Goal: Task Accomplishment & Management: Complete application form

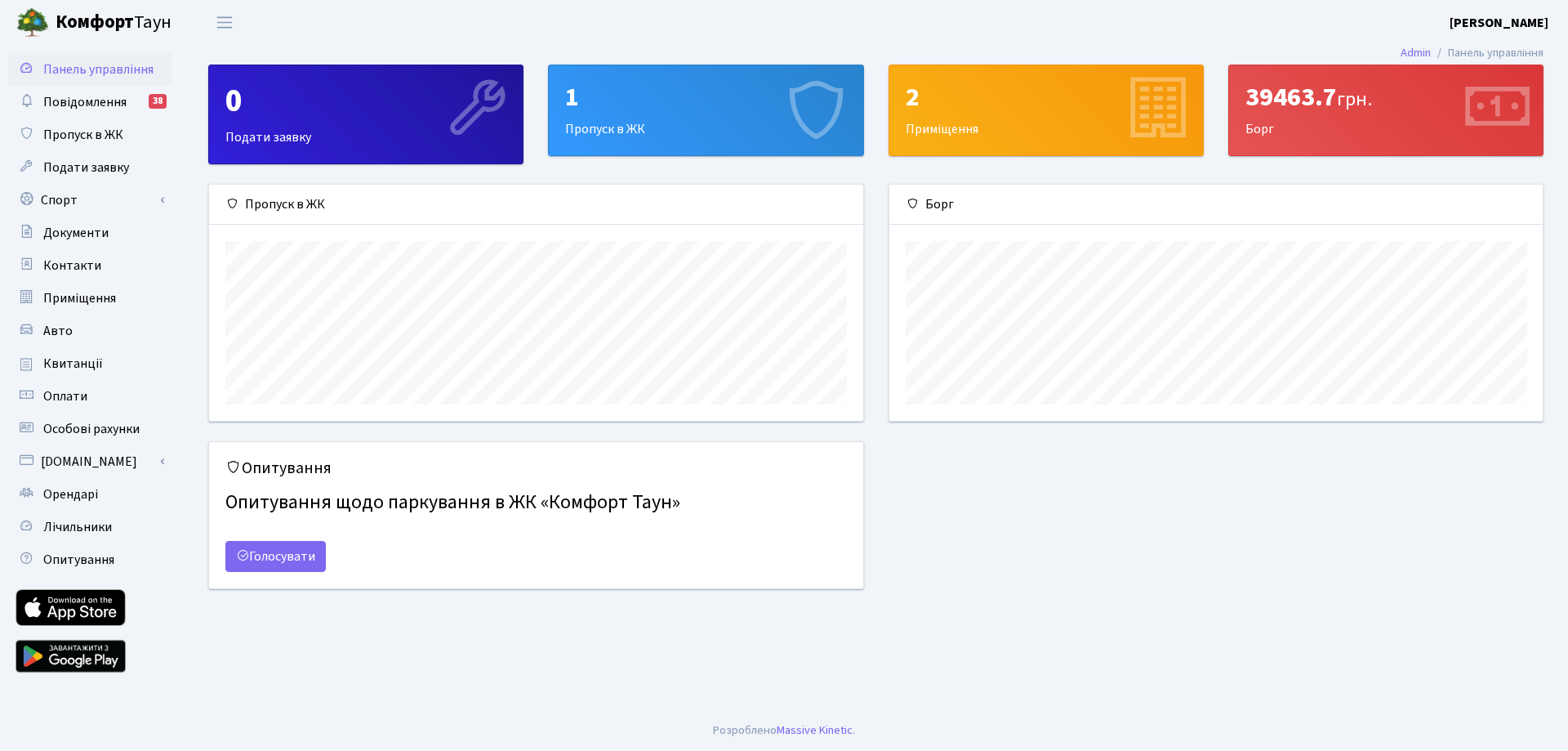
scroll to position [236, 654]
click at [649, 98] on div "1" at bounding box center [705, 97] width 281 height 31
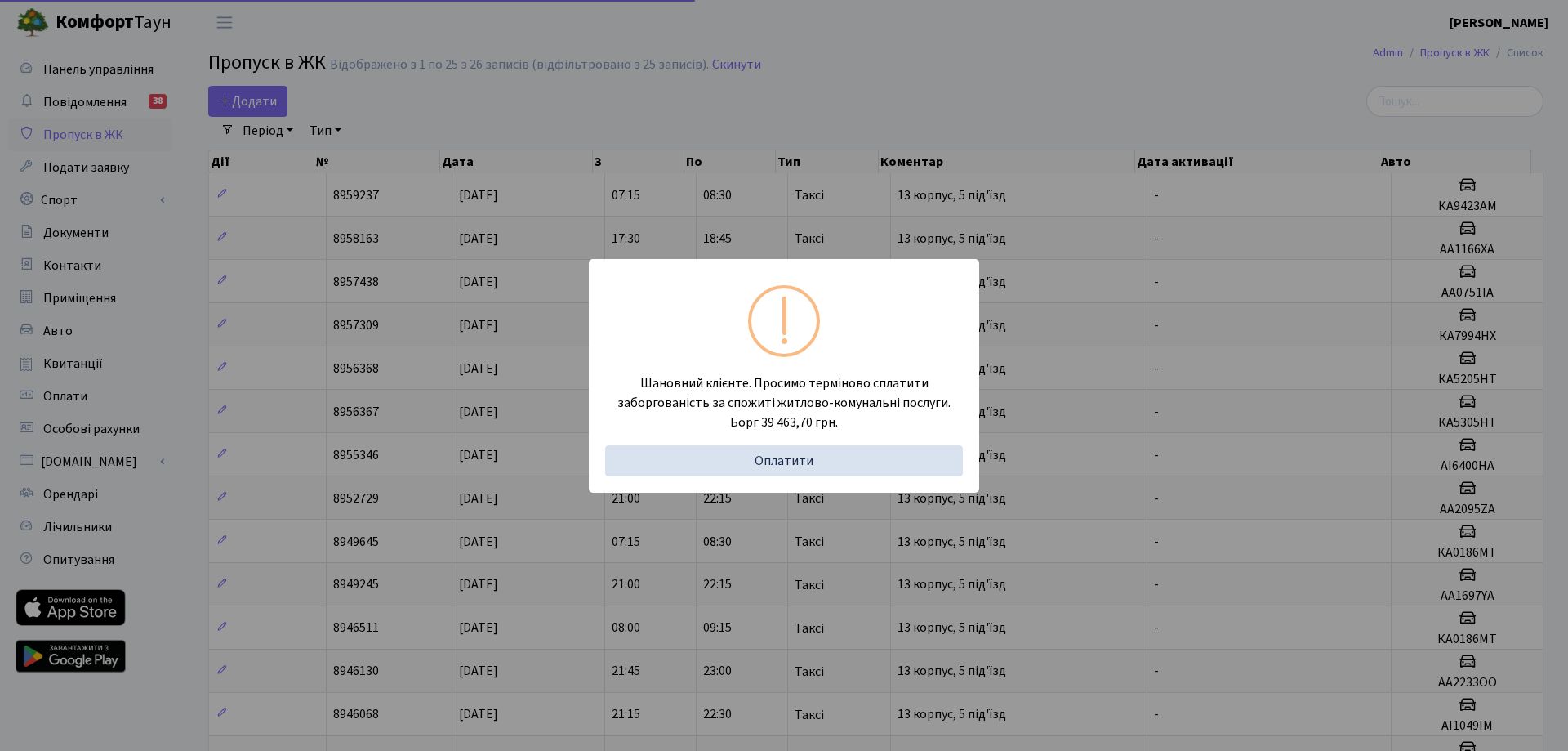
select select "25"
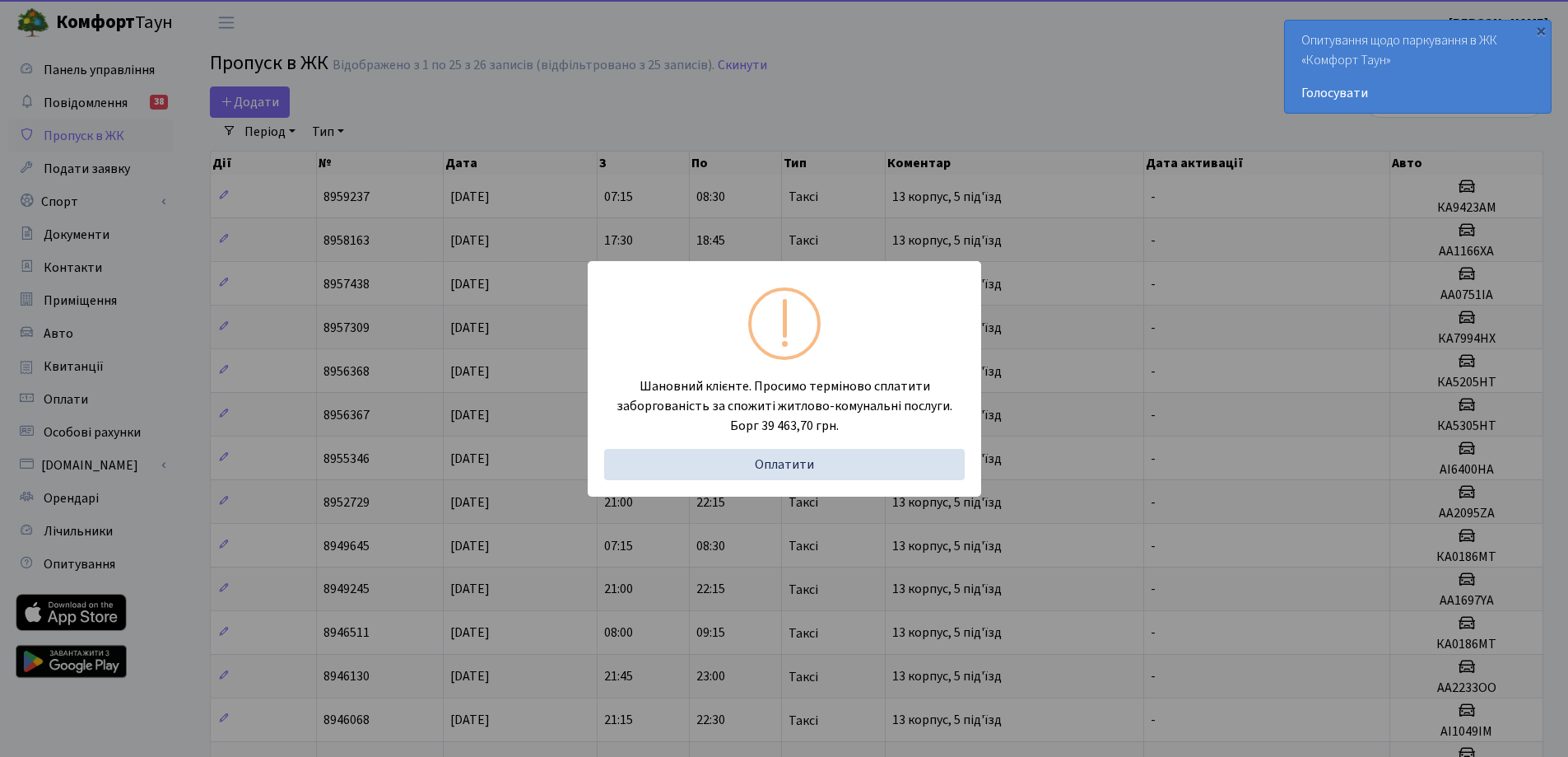
click at [860, 59] on div "Шановний клієнте. Просимо терміново сплатити заборгованість за спожиті житлово-…" at bounding box center [784, 378] width 1568 height 757
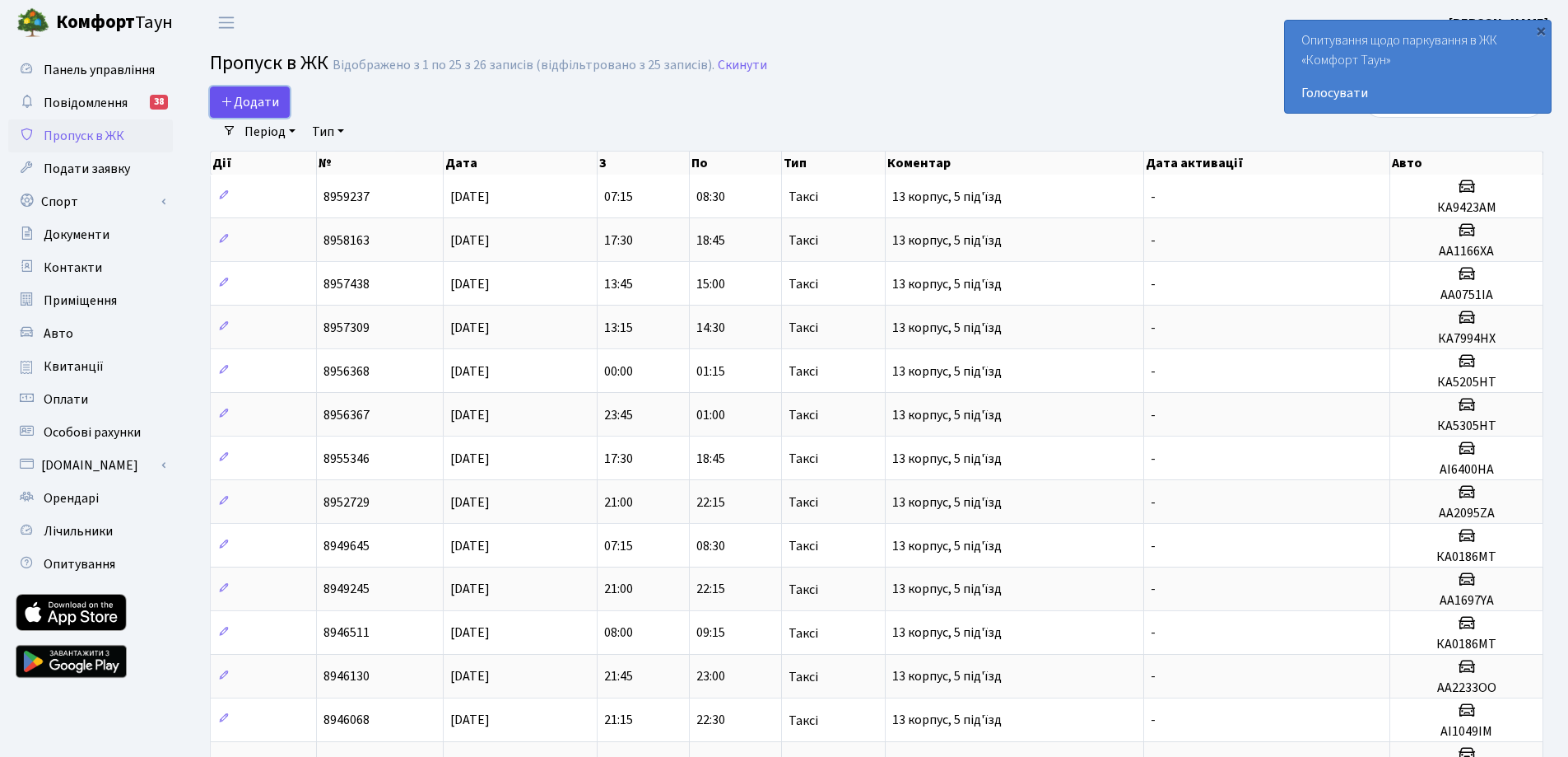
click at [269, 100] on span "Додати" at bounding box center [249, 102] width 58 height 18
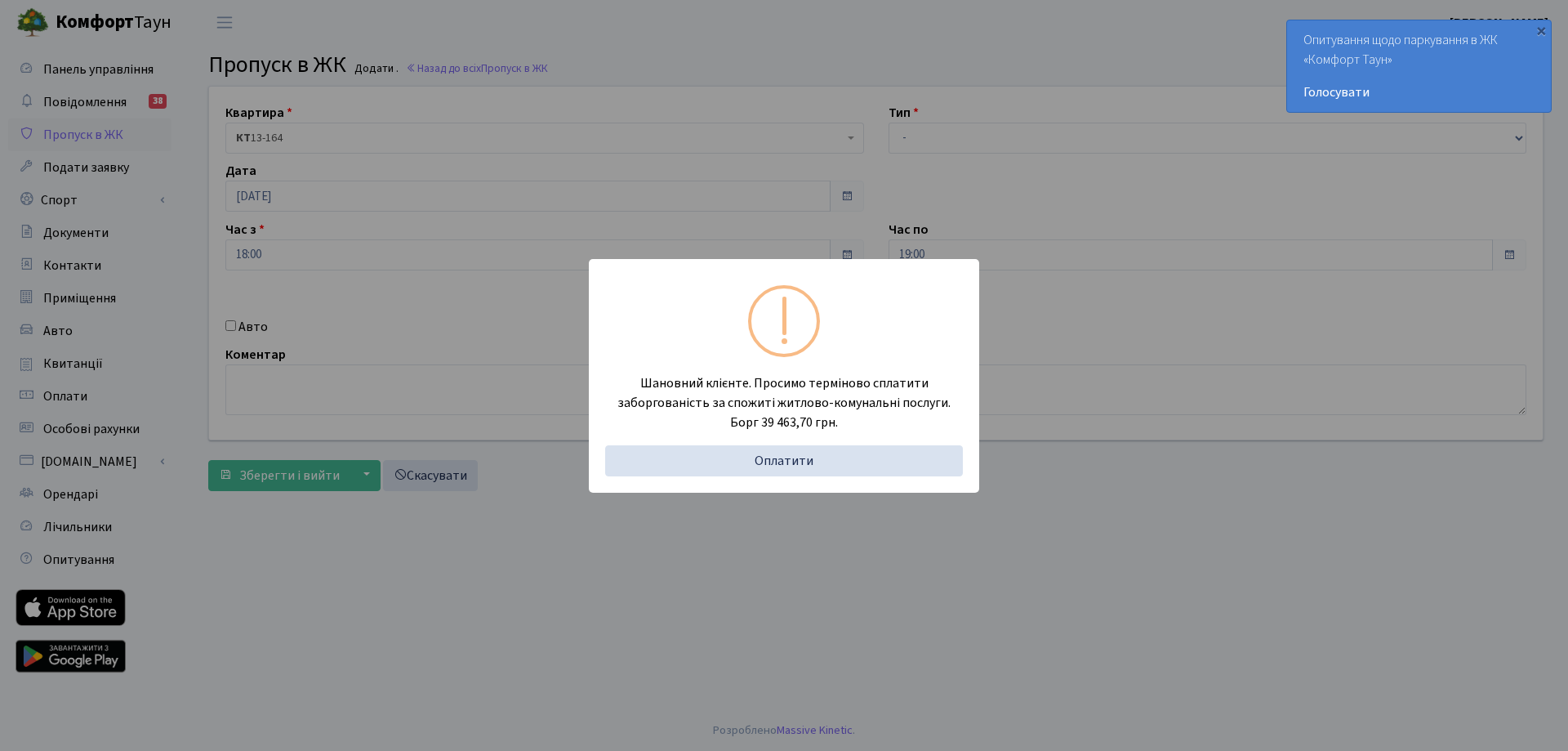
click at [972, 19] on div "Шановний клієнте. Просимо терміново сплатити заборгованість за спожиті житлово-…" at bounding box center [784, 376] width 1568 height 751
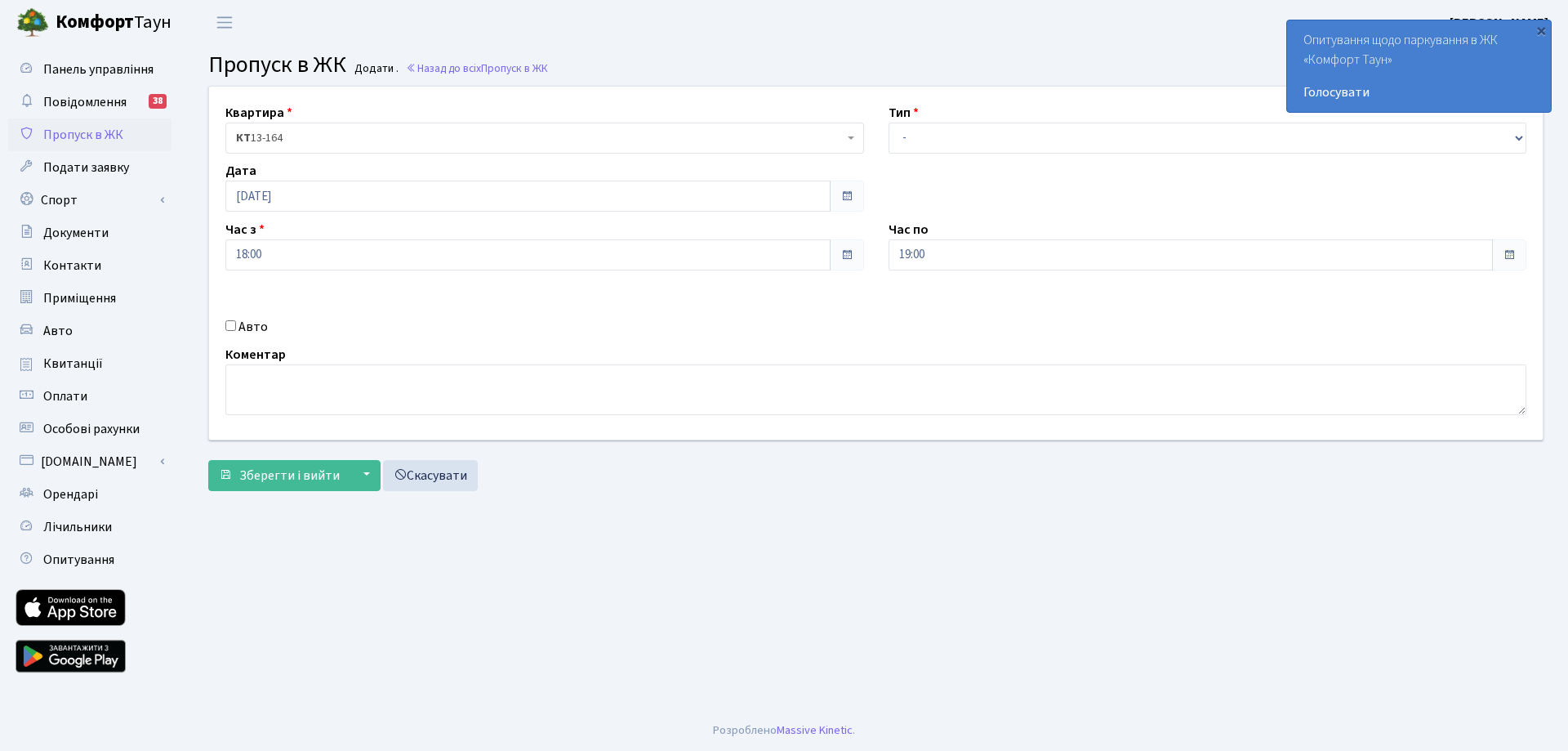
click at [234, 320] on div "Авто" at bounding box center [545, 326] width 663 height 19
click at [230, 330] on input "Авто" at bounding box center [231, 326] width 11 height 11
checkbox input "true"
type input "KA2960EO"
click at [961, 147] on select "- Доставка Таксі Гості Сервіс" at bounding box center [1208, 138] width 639 height 31
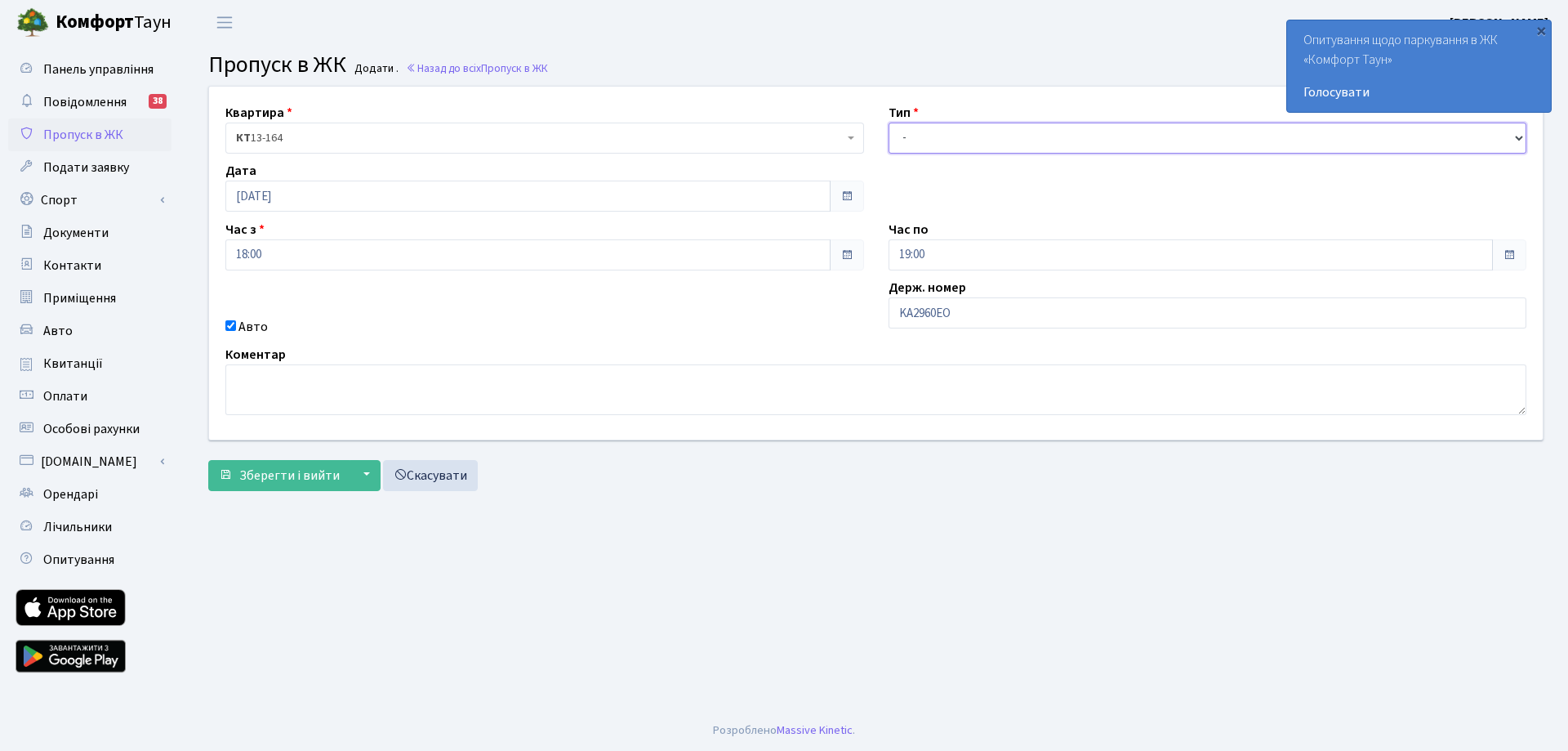
select select "1"
click at [889, 123] on select "- Доставка Таксі Гості Сервіс" at bounding box center [1208, 138] width 639 height 31
click at [297, 479] on span "Зберегти і вийти" at bounding box center [289, 475] width 101 height 18
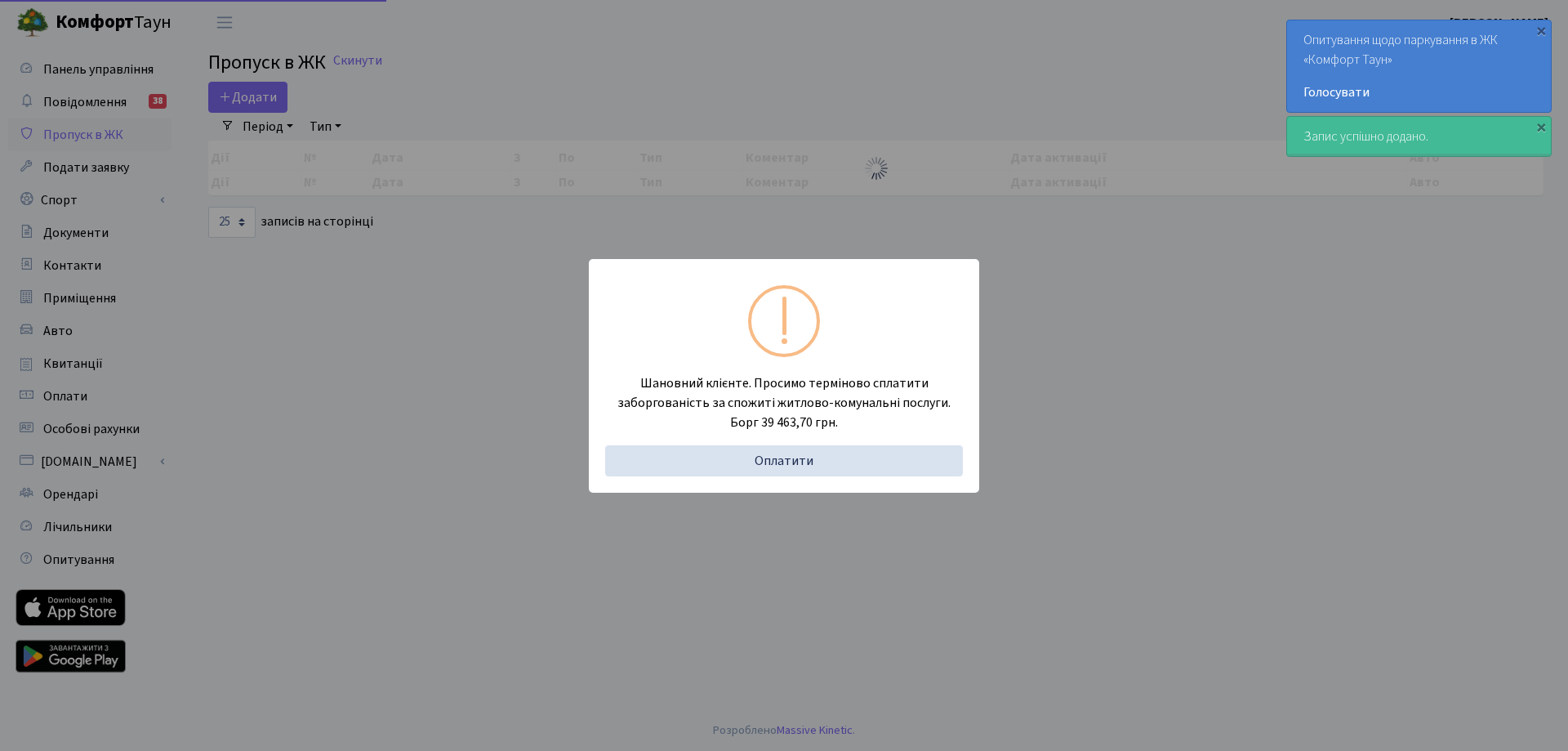
select select "25"
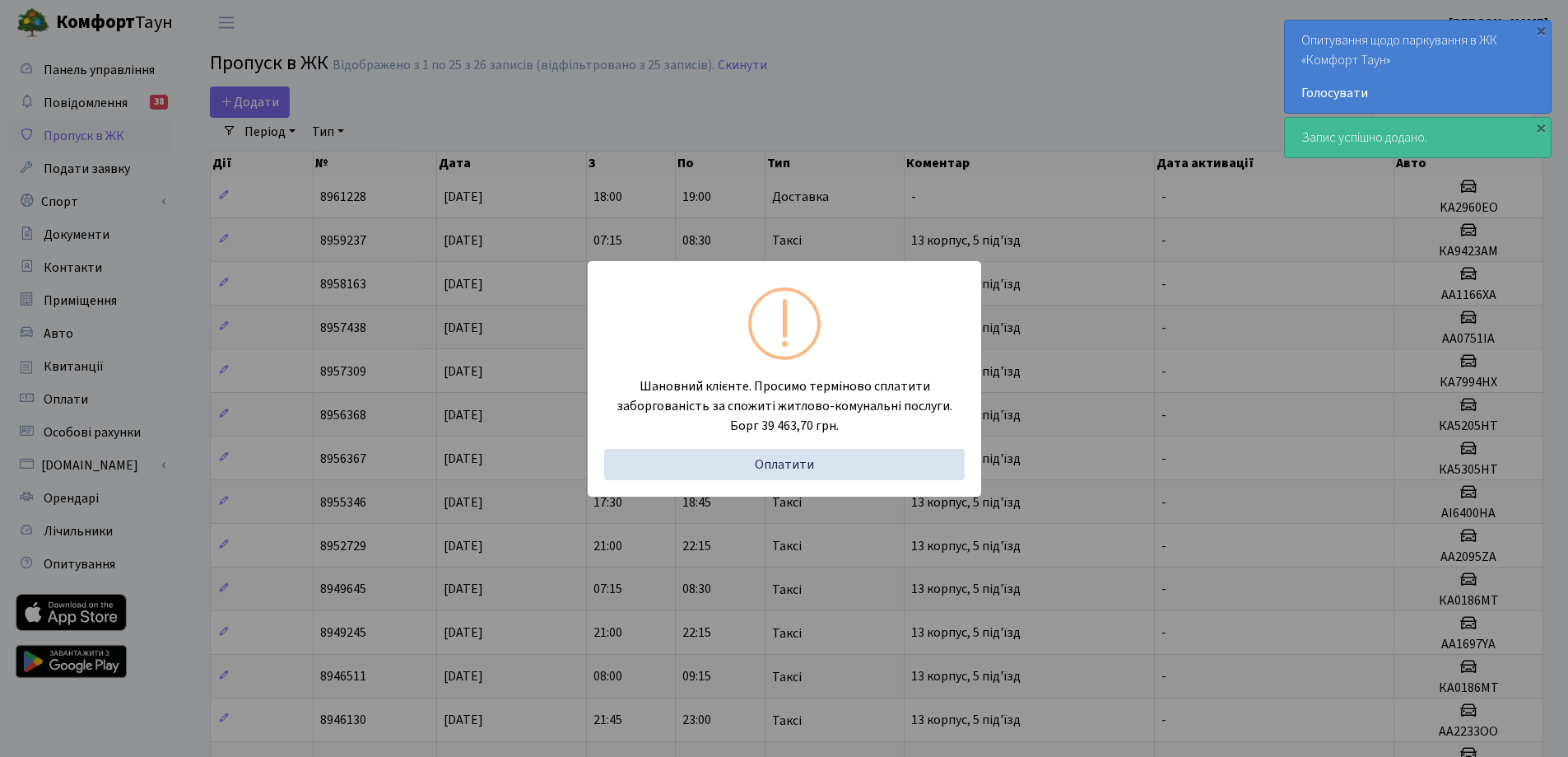
click at [912, 126] on div "Шановний клієнте. Просимо терміново сплатити заборгованість за спожиті житлово-…" at bounding box center [784, 378] width 1568 height 757
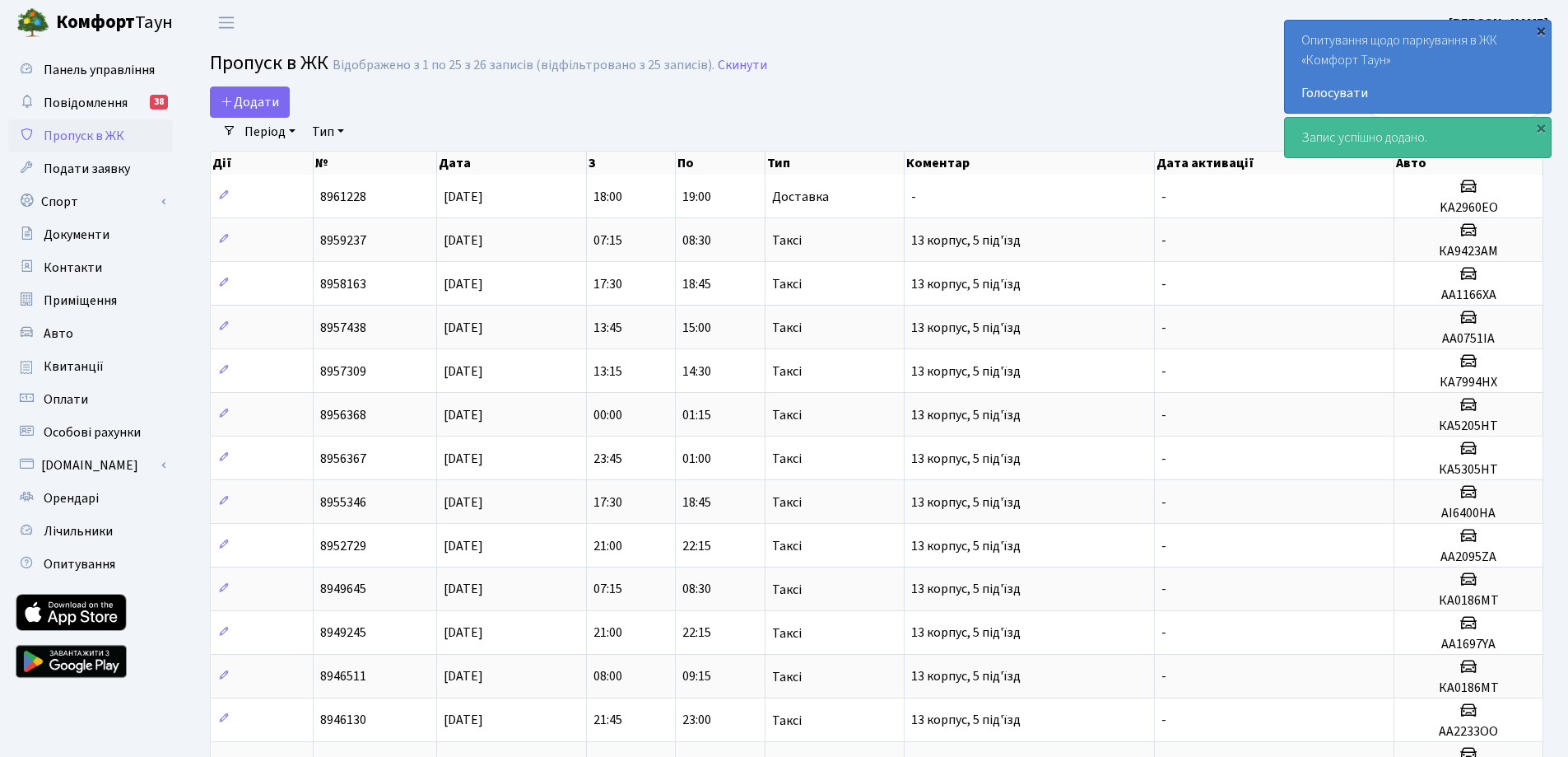
click at [1543, 29] on div "×" at bounding box center [1541, 30] width 17 height 17
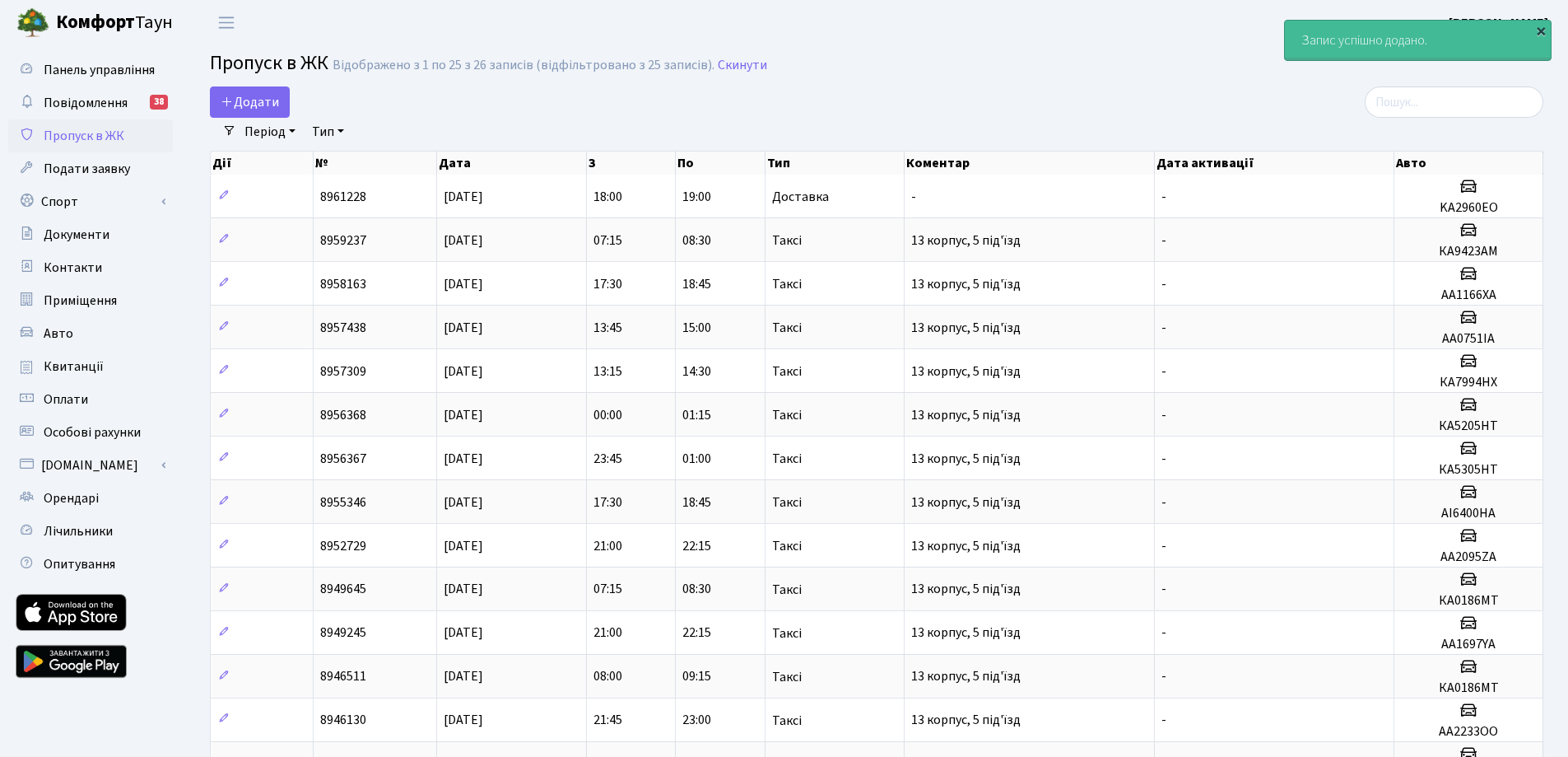
click at [1541, 32] on div "×" at bounding box center [1541, 30] width 17 height 17
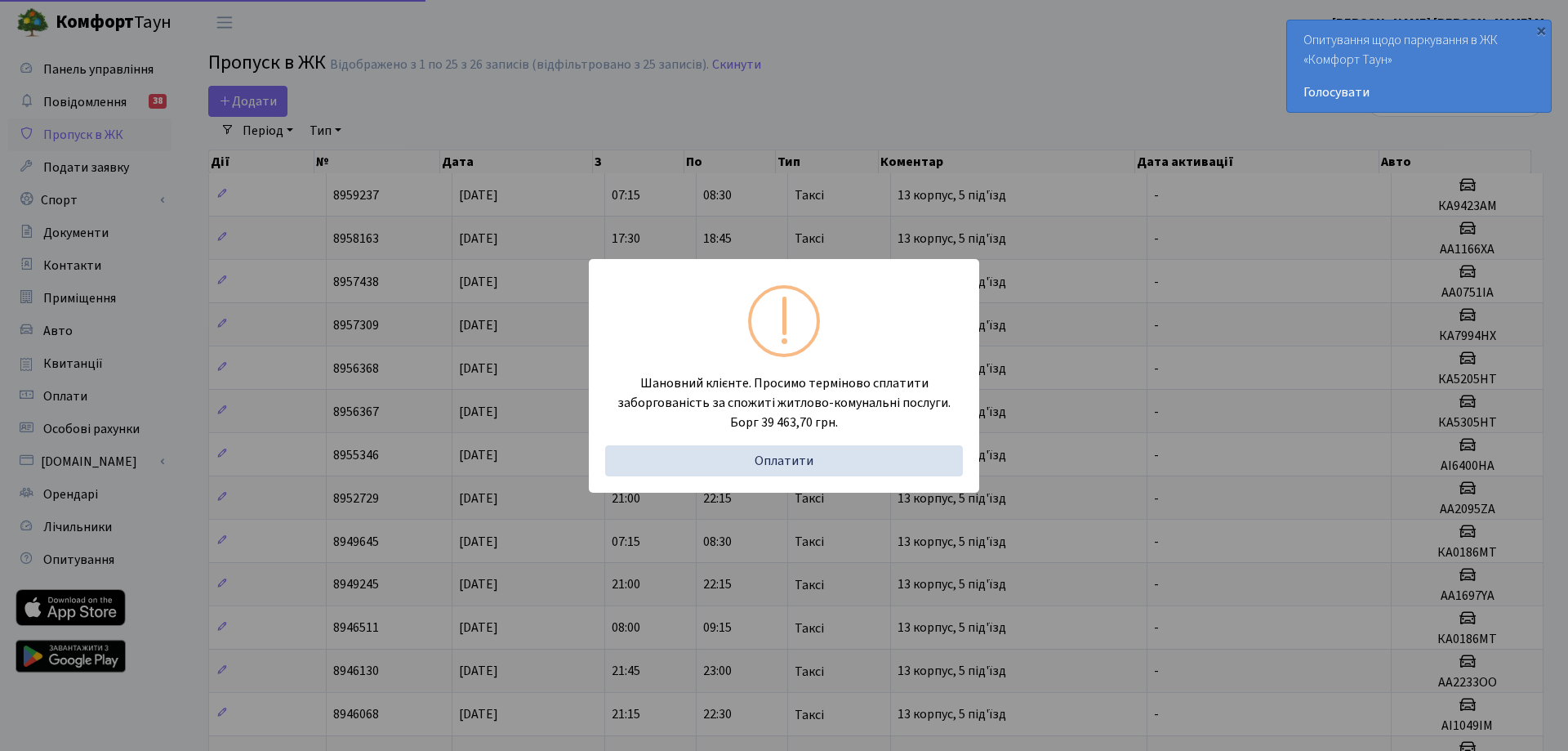
select select "25"
click at [699, 2] on div "Шановний клієнте. Просимо терміново сплатити заборгованість за спожиті житлово-…" at bounding box center [777, 376] width 1555 height 751
